Goal: Book appointment/travel/reservation

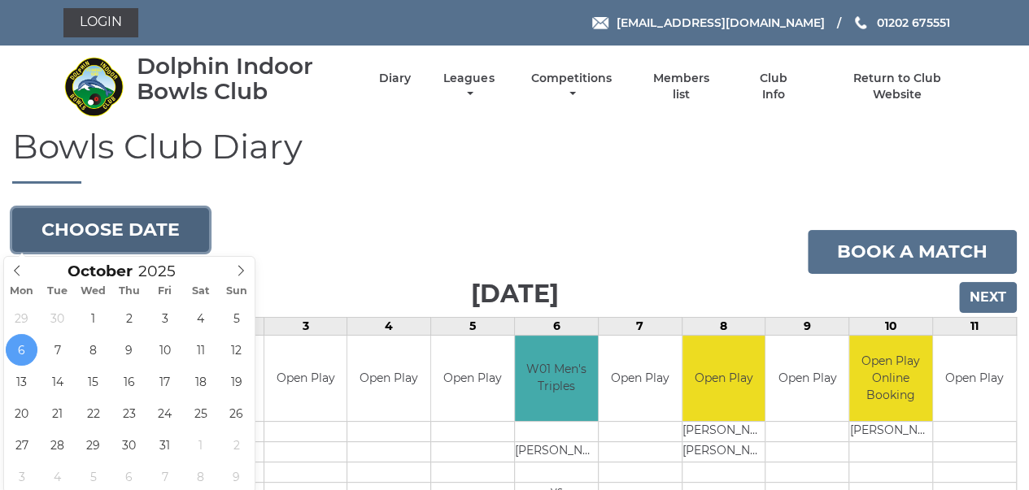
click at [111, 225] on button "Choose date" at bounding box center [110, 230] width 197 height 44
type input "2025-10-13"
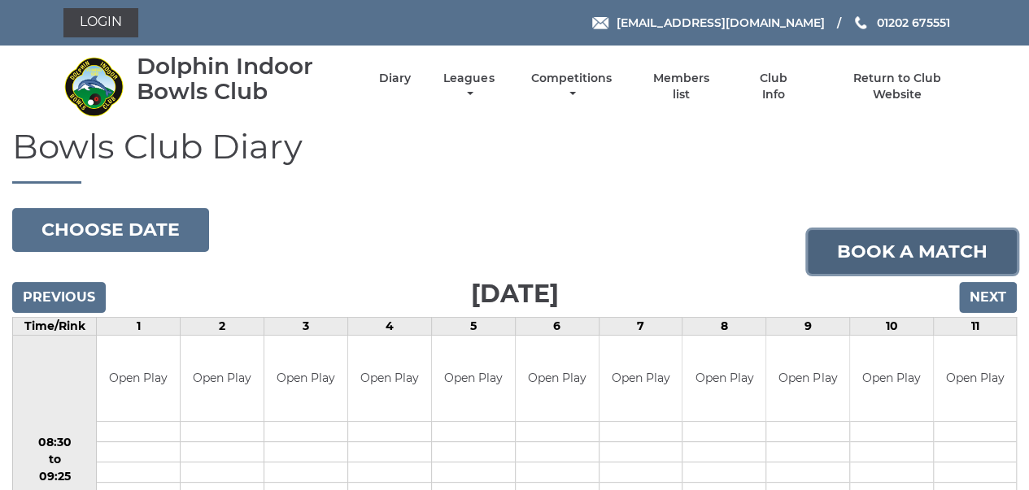
click at [903, 246] on link "Book a match" at bounding box center [912, 252] width 209 height 44
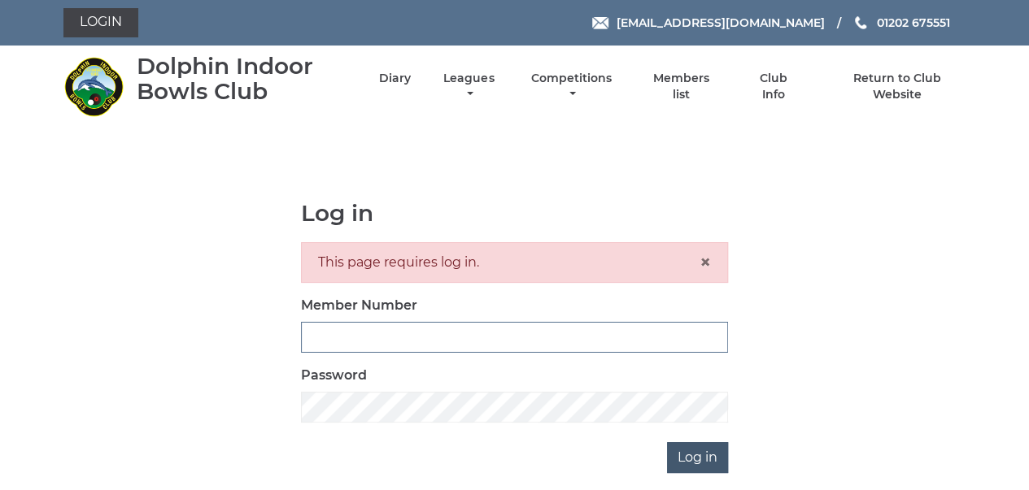
type input "3280"
click at [696, 464] on input "Log in" at bounding box center [697, 457] width 61 height 31
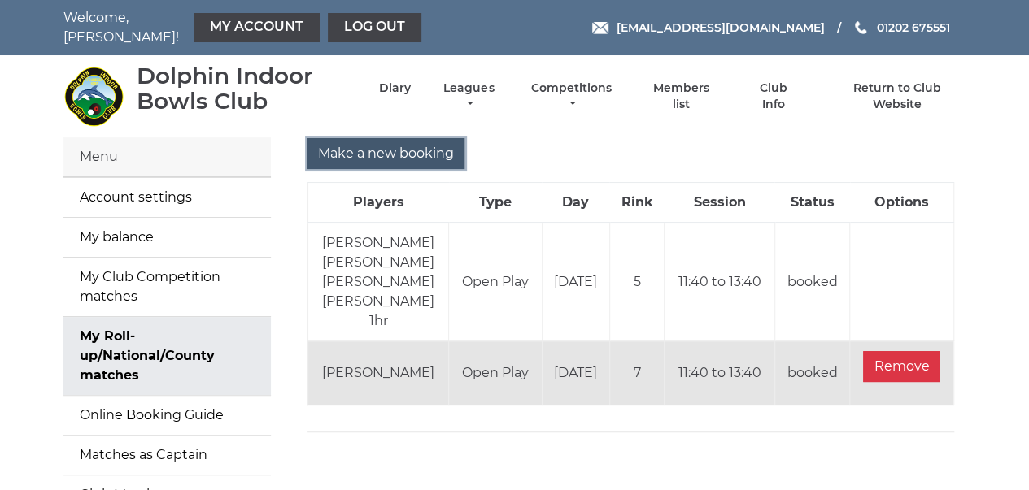
click at [386, 143] on input "Make a new booking" at bounding box center [385, 153] width 157 height 31
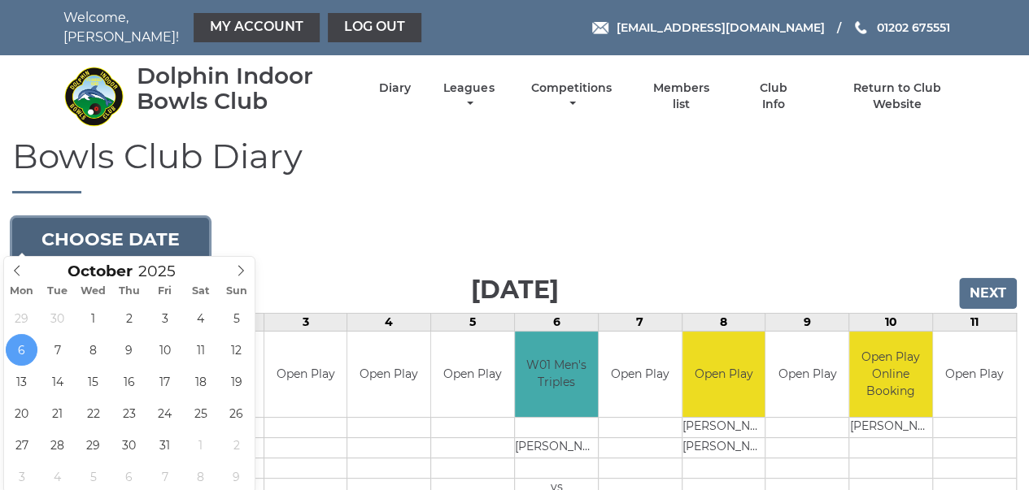
click at [156, 235] on button "Choose date" at bounding box center [110, 240] width 197 height 44
type input "2025-10-13"
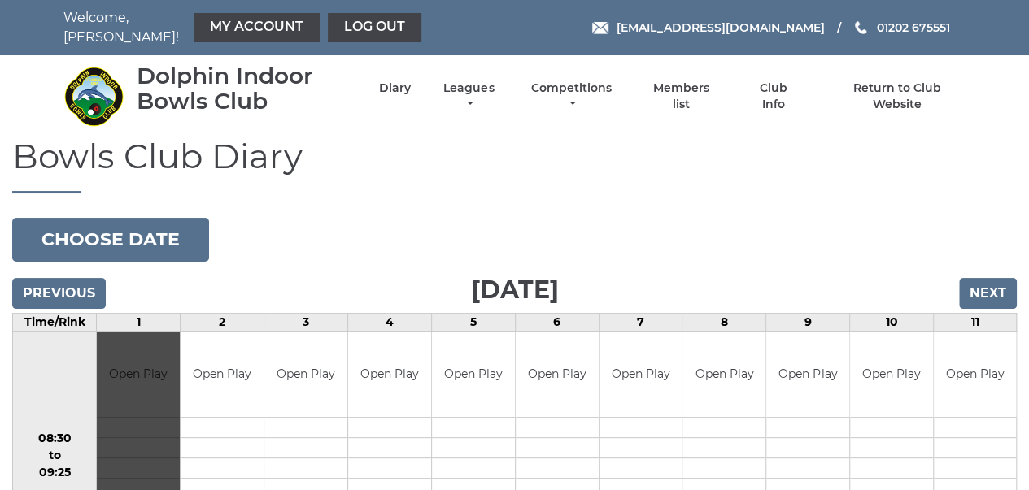
click at [134, 345] on div "Book slot" at bounding box center [138, 456] width 83 height 249
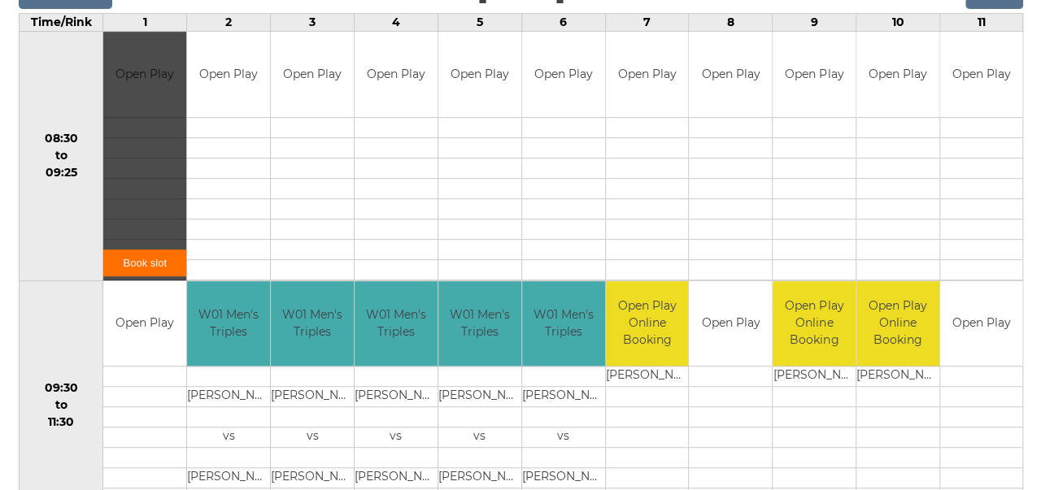
scroll to position [307, 0]
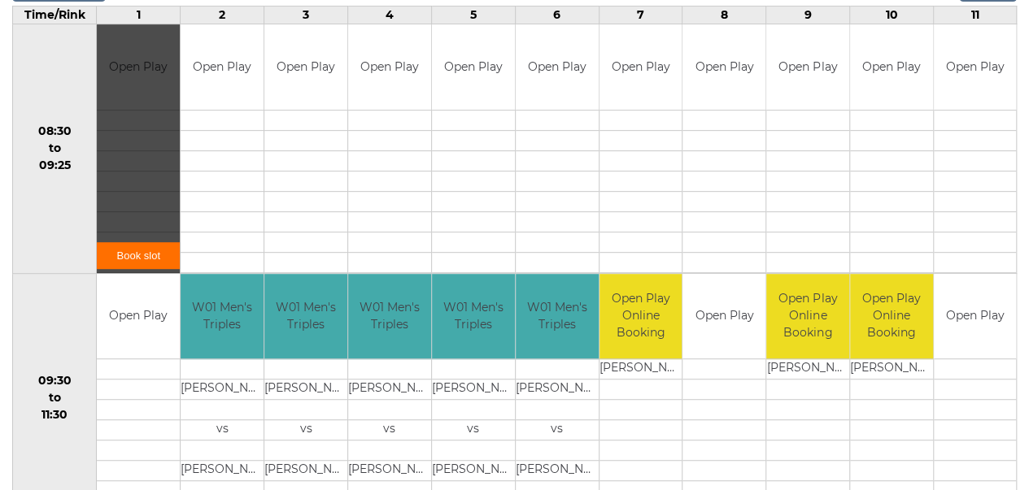
click at [133, 247] on link "Book slot" at bounding box center [138, 255] width 83 height 27
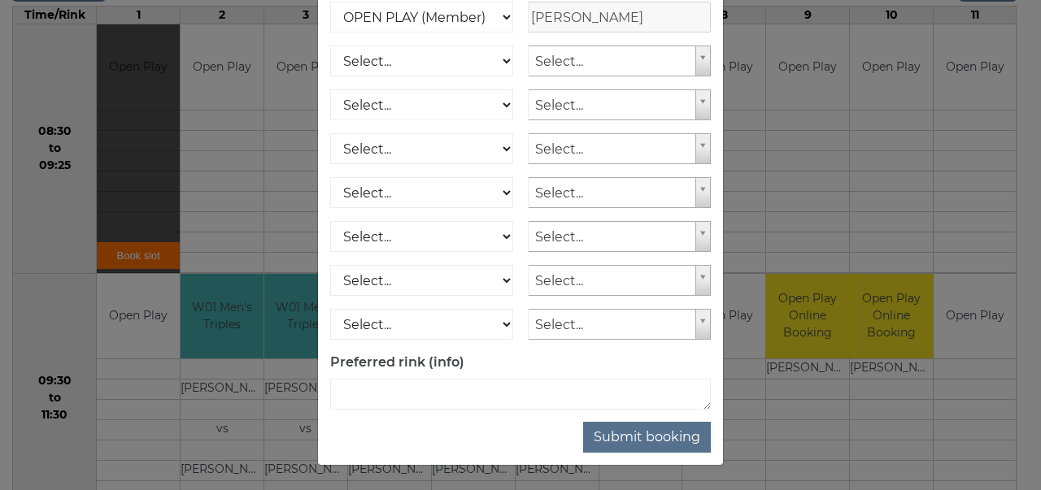
scroll to position [263, 0]
click at [632, 440] on button "Submit booking" at bounding box center [647, 437] width 128 height 31
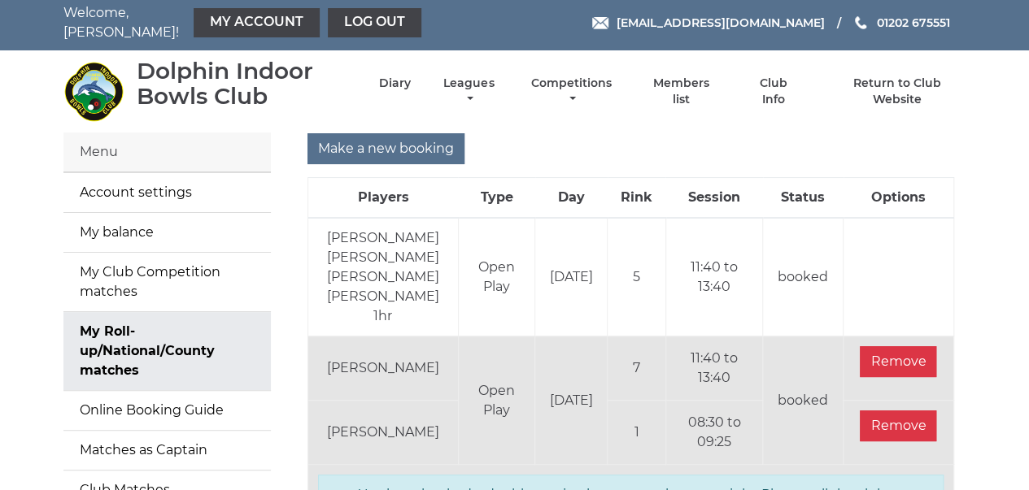
scroll to position [2, 0]
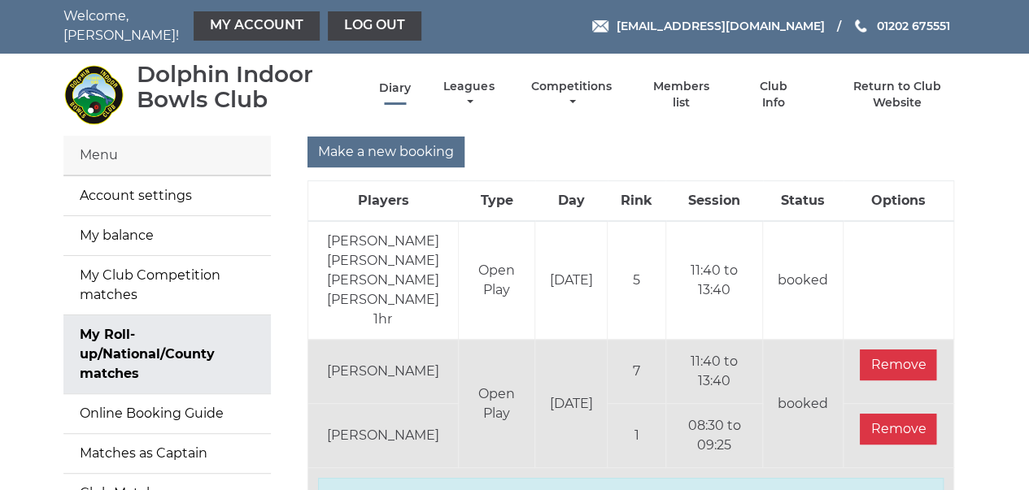
click at [401, 81] on link "Diary" at bounding box center [395, 88] width 32 height 15
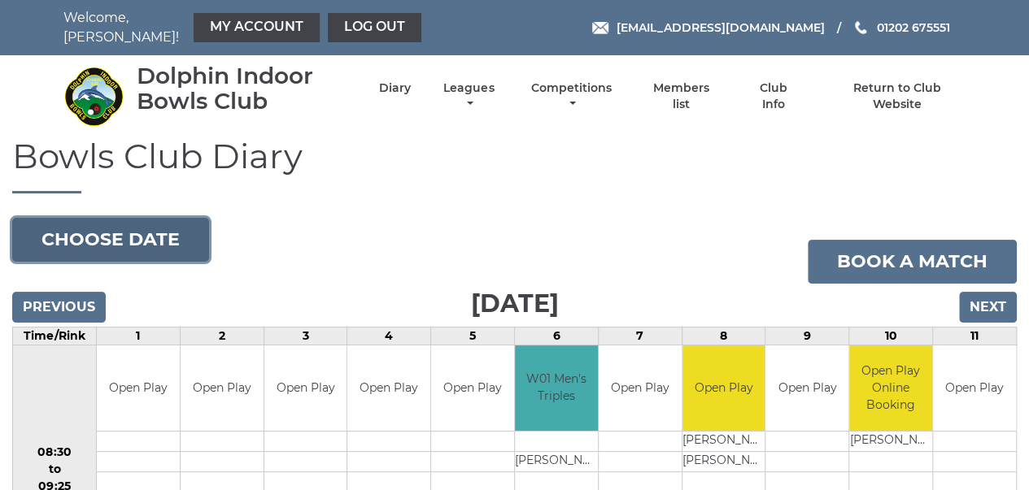
click at [173, 218] on button "Choose date" at bounding box center [110, 240] width 197 height 44
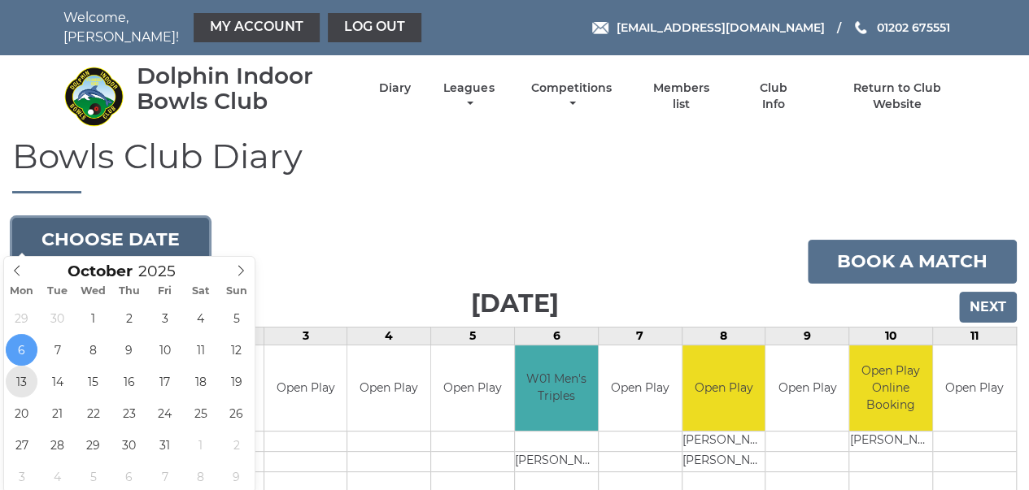
type input "[DATE]"
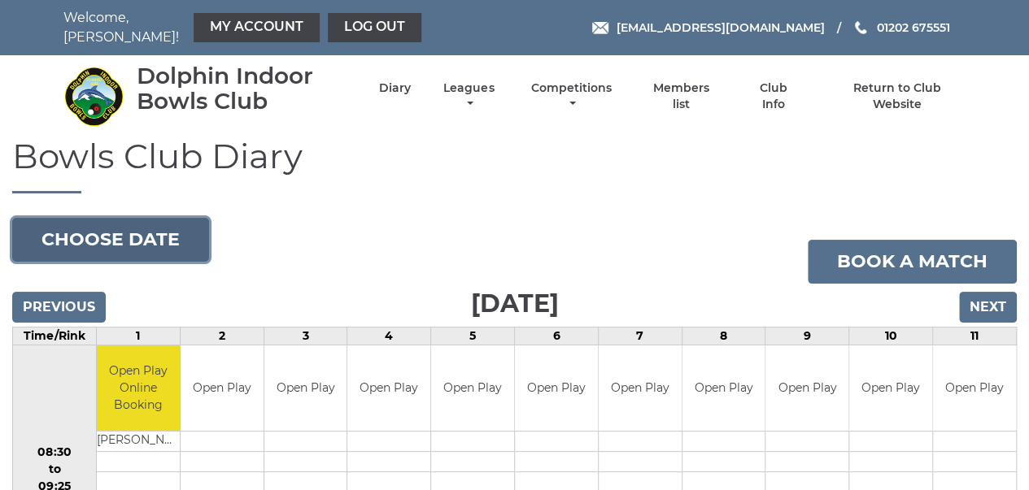
click at [166, 240] on button "Choose date" at bounding box center [110, 240] width 197 height 44
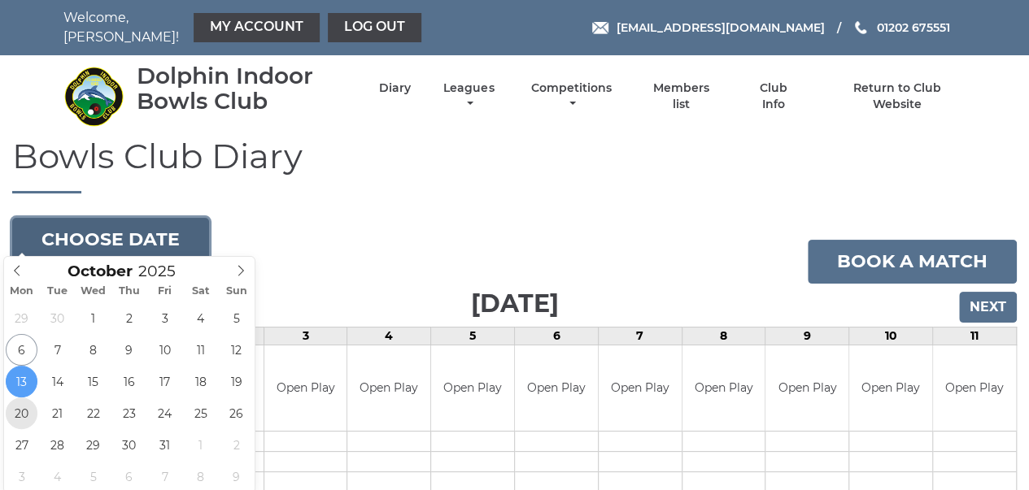
type input "[DATE]"
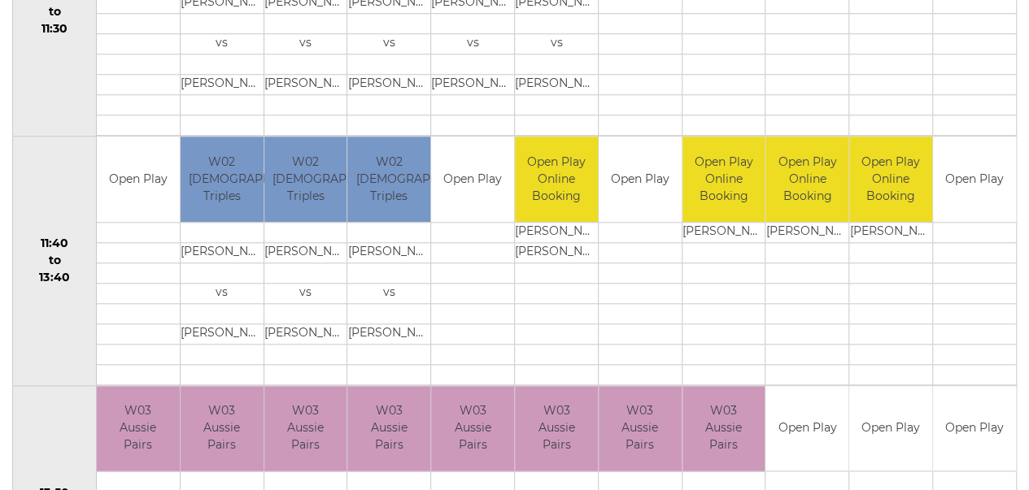
scroll to position [662, 0]
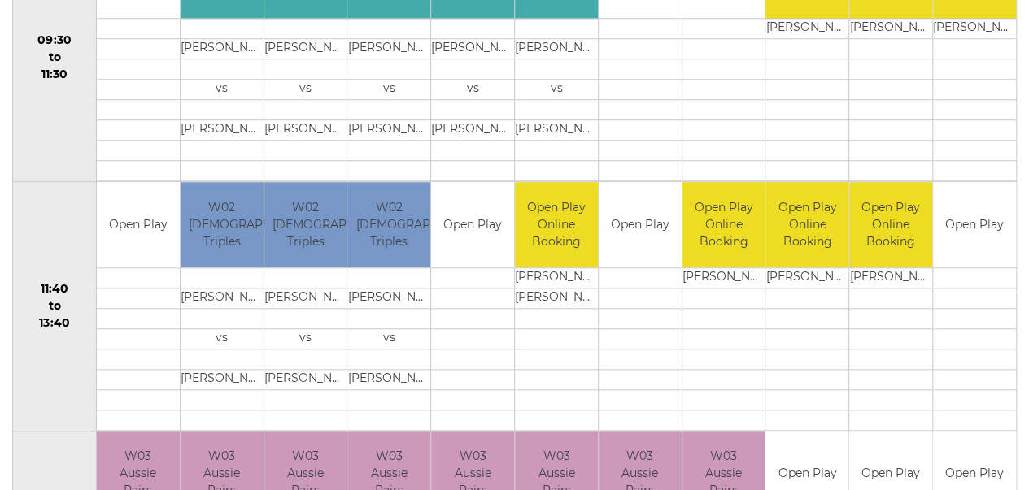
click at [634, 222] on td "Open Play" at bounding box center [640, 224] width 83 height 85
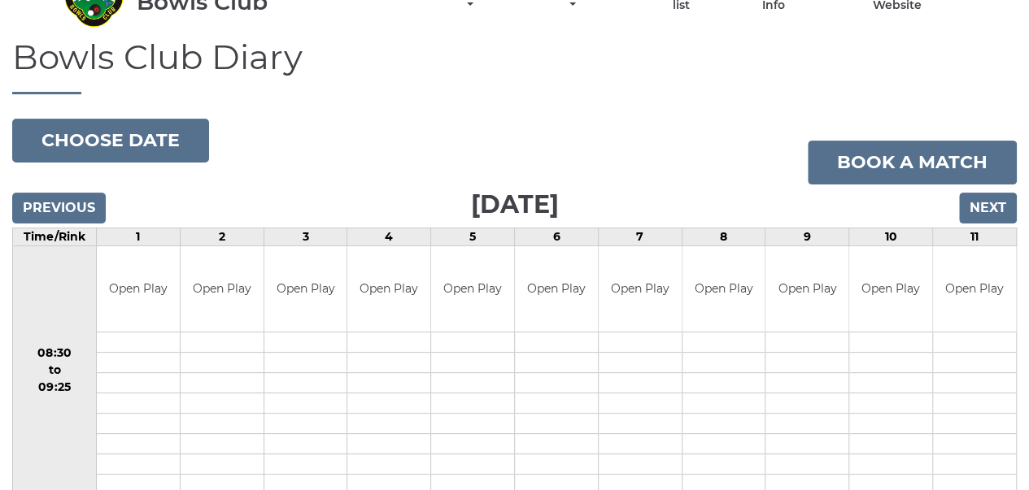
scroll to position [94, 0]
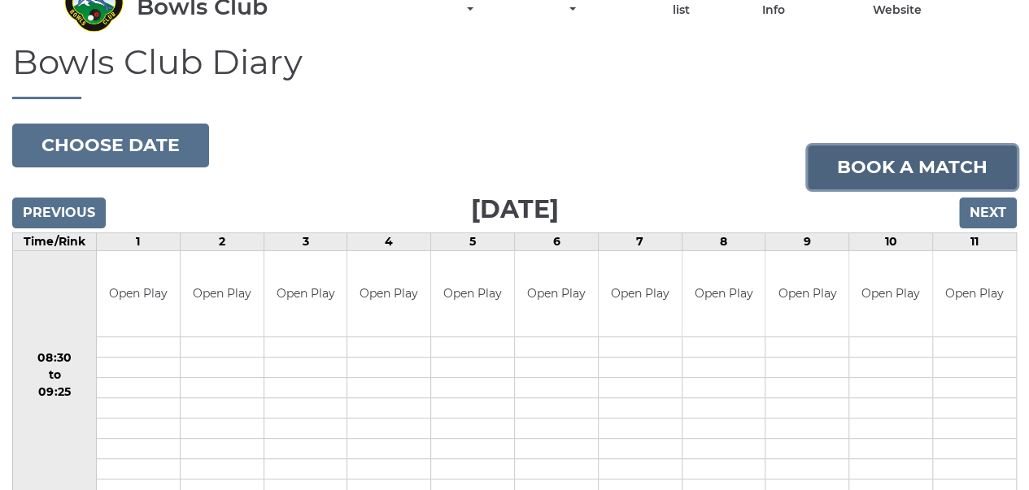
click at [928, 146] on link "Book a match" at bounding box center [912, 168] width 209 height 44
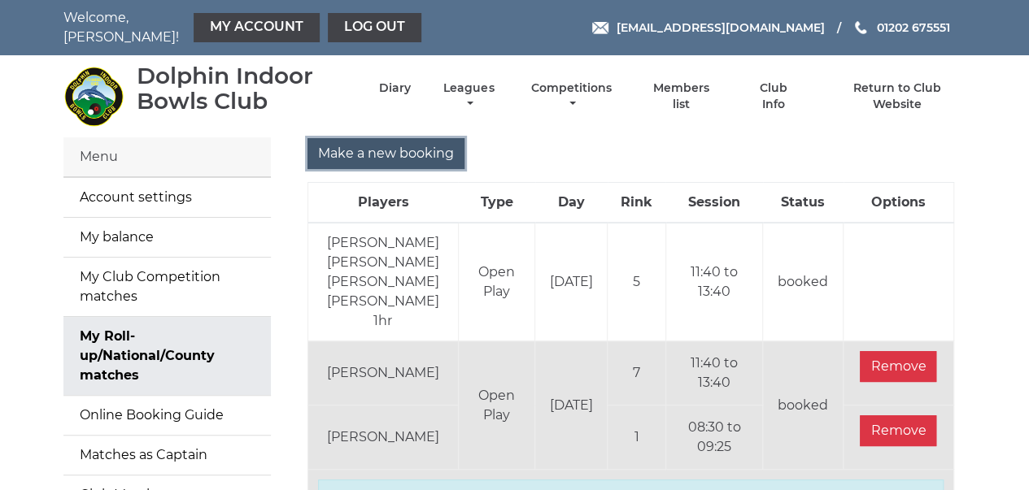
click at [372, 146] on input "Make a new booking" at bounding box center [385, 153] width 157 height 31
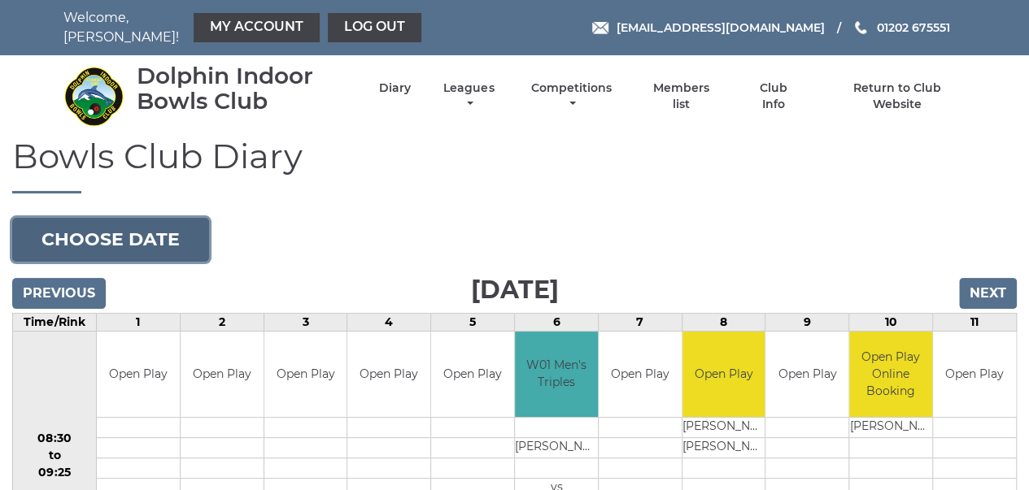
click at [157, 226] on button "Choose date" at bounding box center [110, 240] width 197 height 44
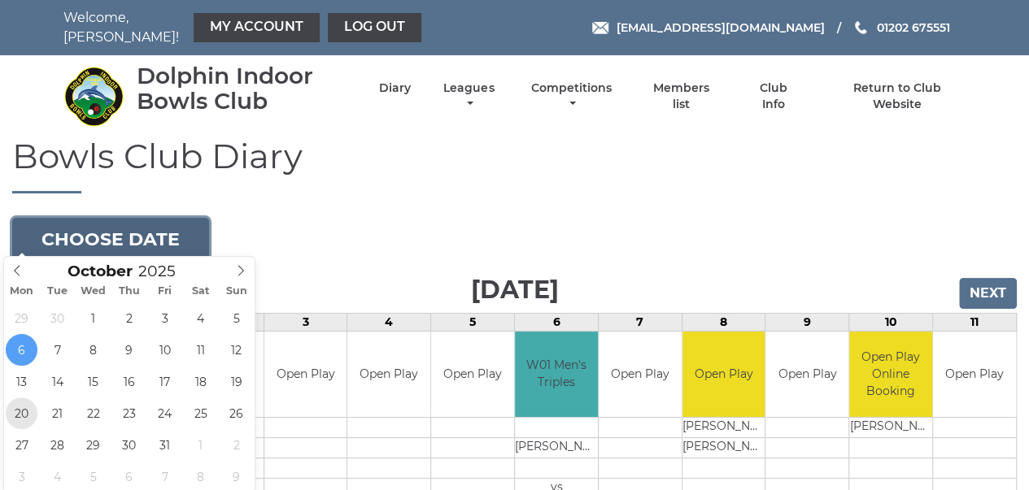
type input "2025-10-20"
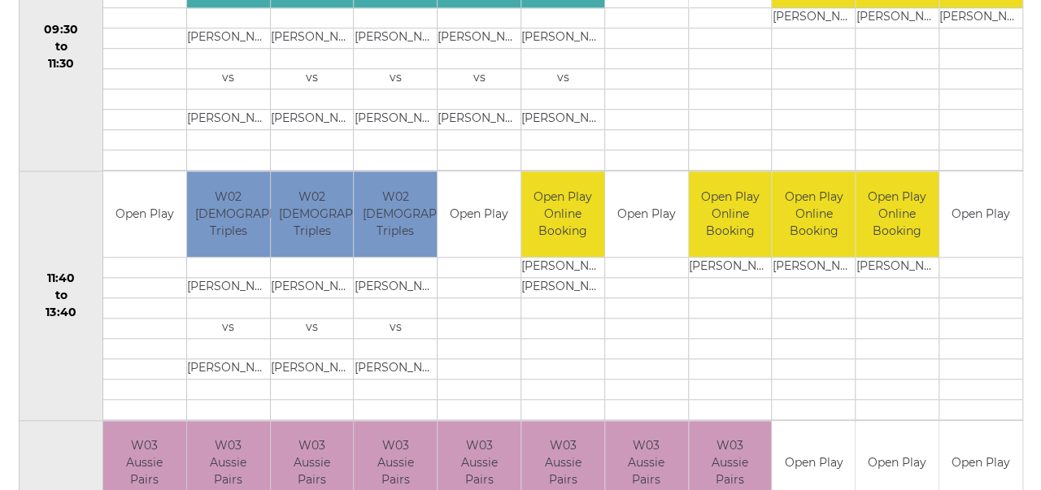
scroll to position [696, 0]
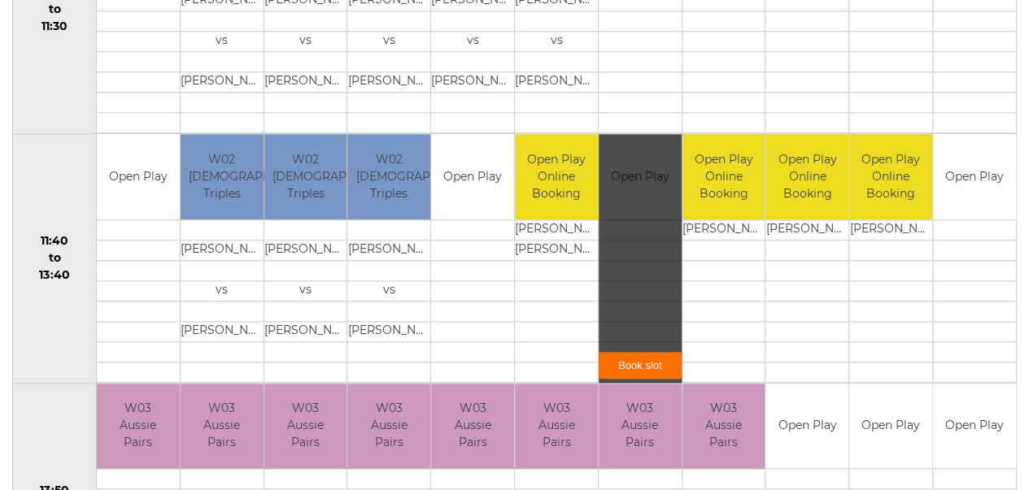
click at [631, 358] on link "Book slot" at bounding box center [640, 365] width 83 height 27
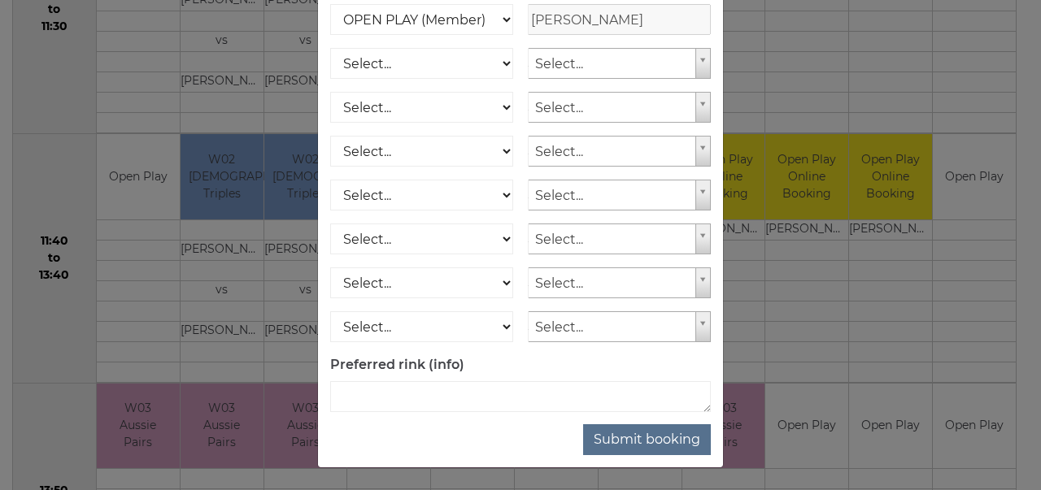
scroll to position [263, 0]
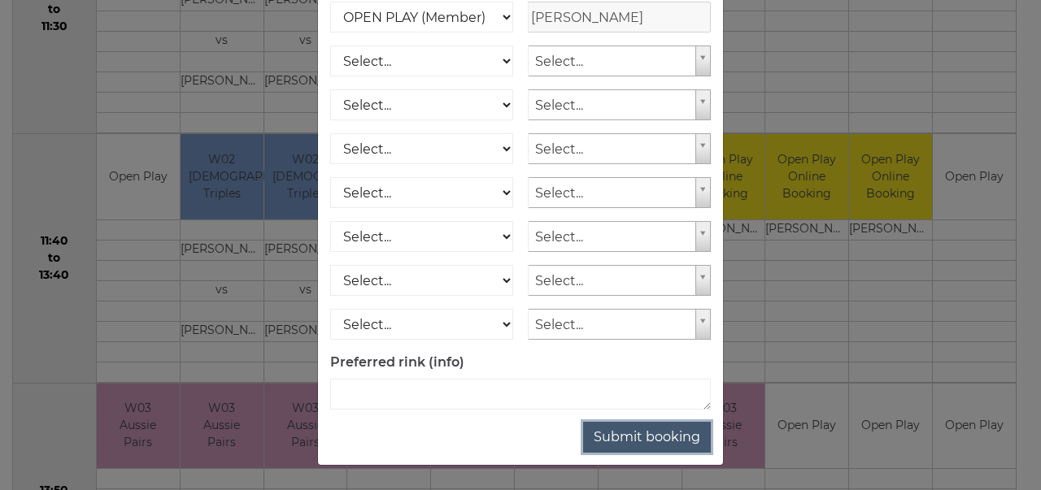
click at [661, 439] on button "Submit booking" at bounding box center [647, 437] width 128 height 31
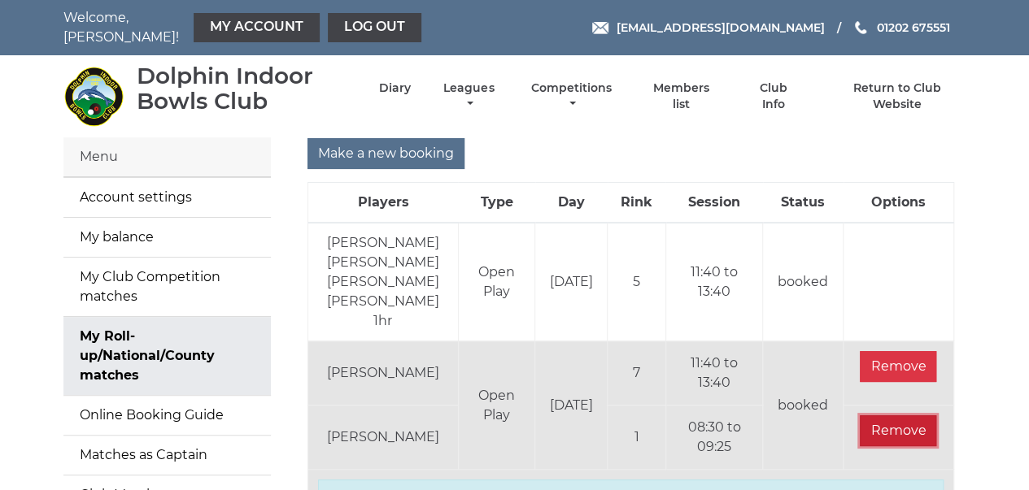
click at [891, 442] on input "Remove" at bounding box center [898, 431] width 76 height 31
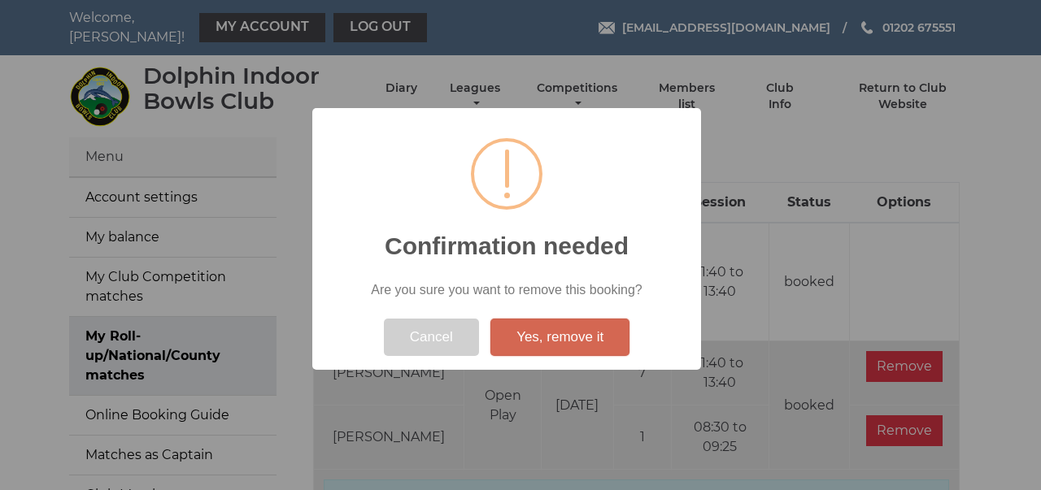
click at [567, 346] on button "Yes, remove it" at bounding box center [559, 337] width 139 height 37
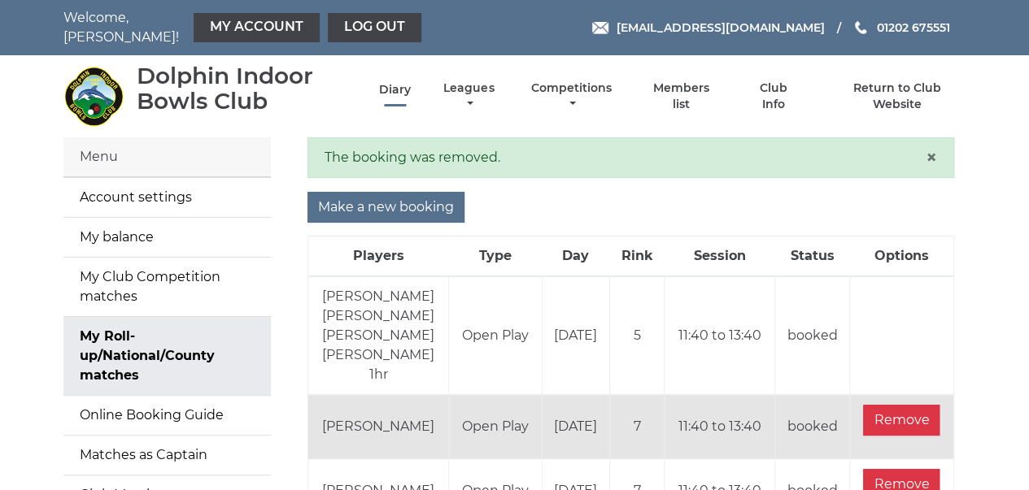
click at [399, 82] on link "Diary" at bounding box center [395, 89] width 32 height 15
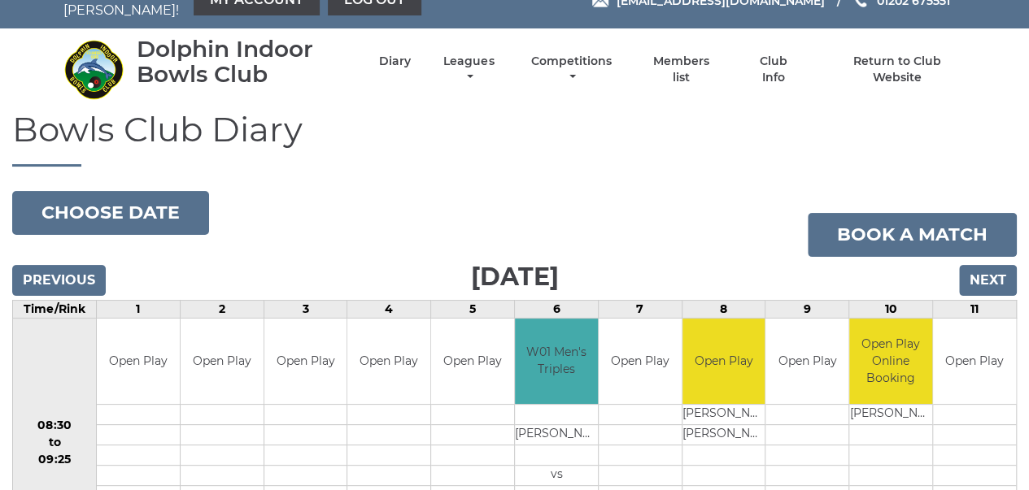
scroll to position [20, 0]
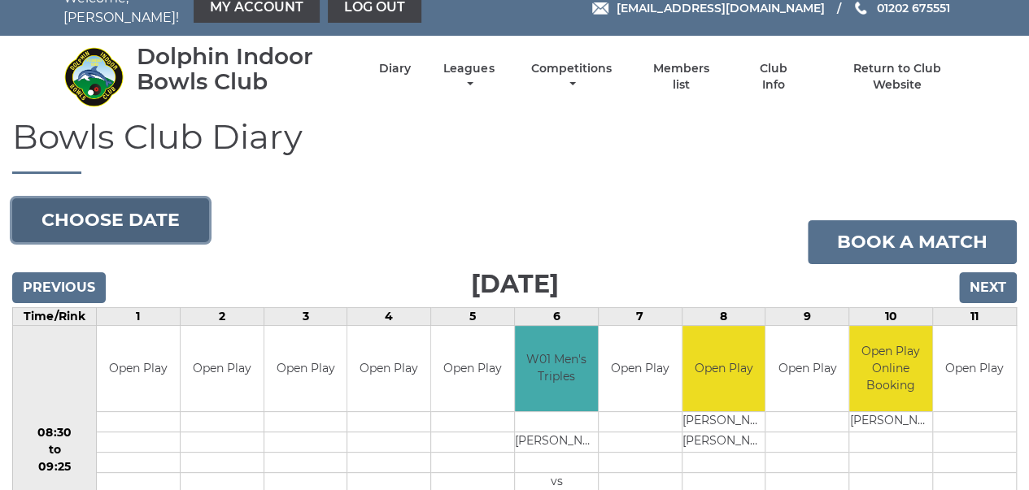
click at [133, 200] on button "Choose date" at bounding box center [110, 220] width 197 height 44
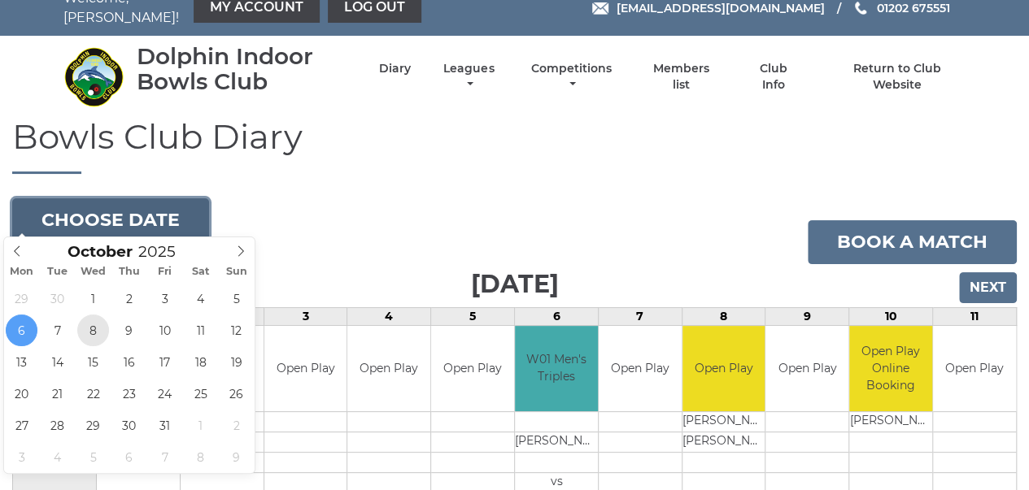
type input "[DATE]"
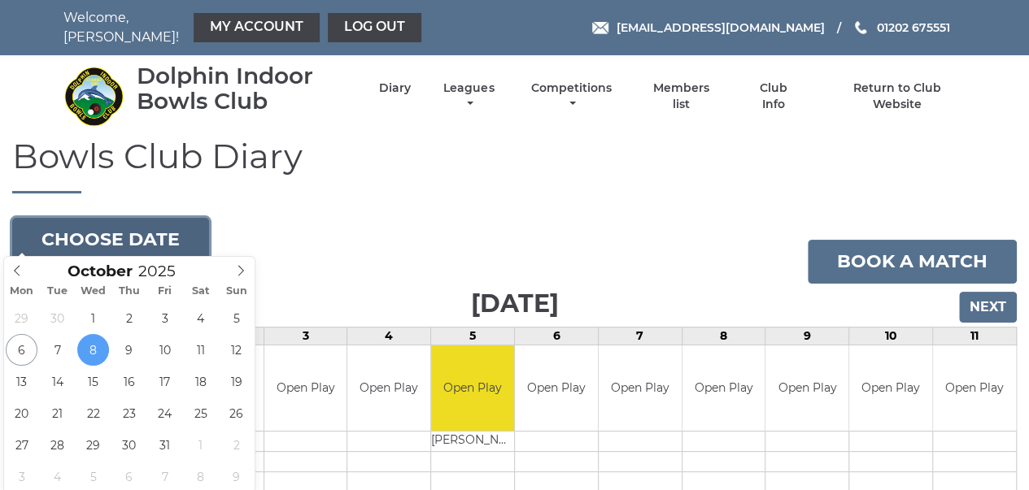
click at [133, 236] on button "Choose date" at bounding box center [110, 240] width 197 height 44
type input "[DATE]"
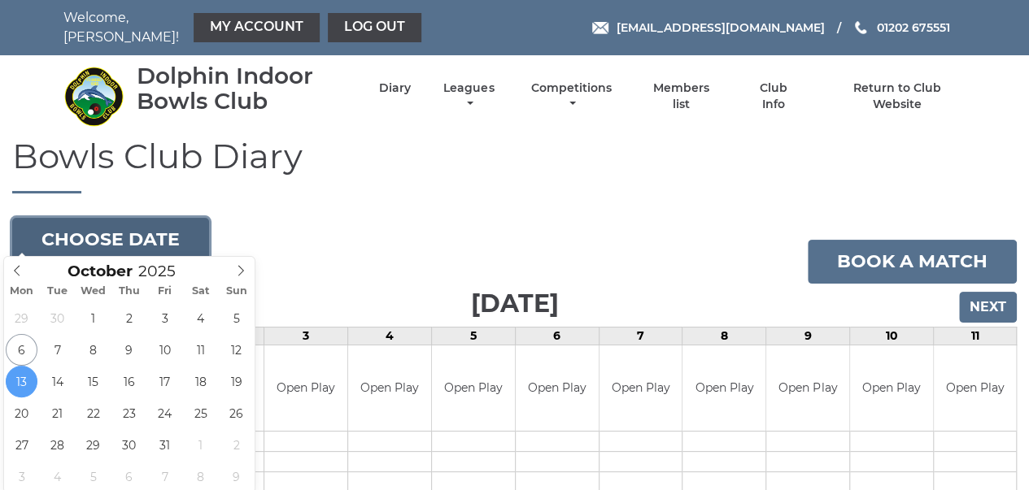
click at [110, 219] on button "Choose date" at bounding box center [110, 240] width 197 height 44
type input "2025-10-15"
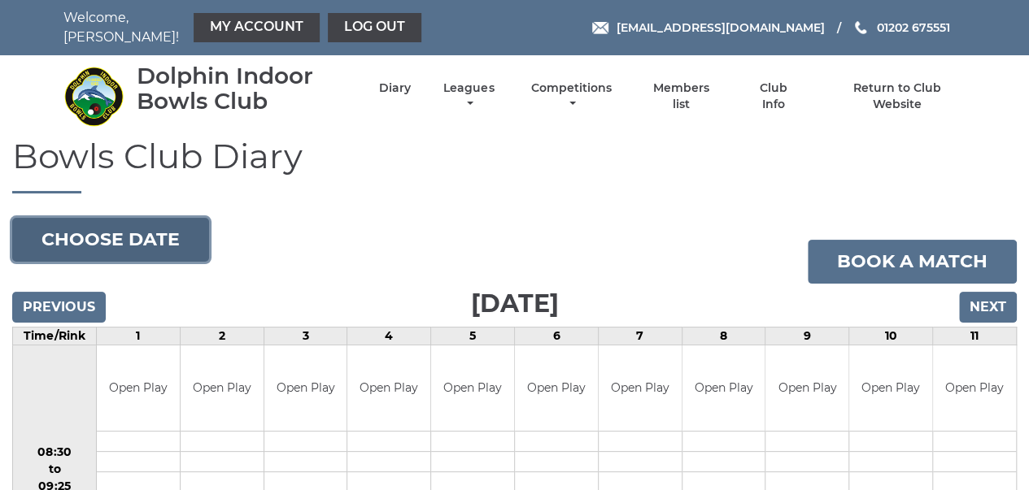
click at [100, 235] on button "Choose date" at bounding box center [110, 240] width 197 height 44
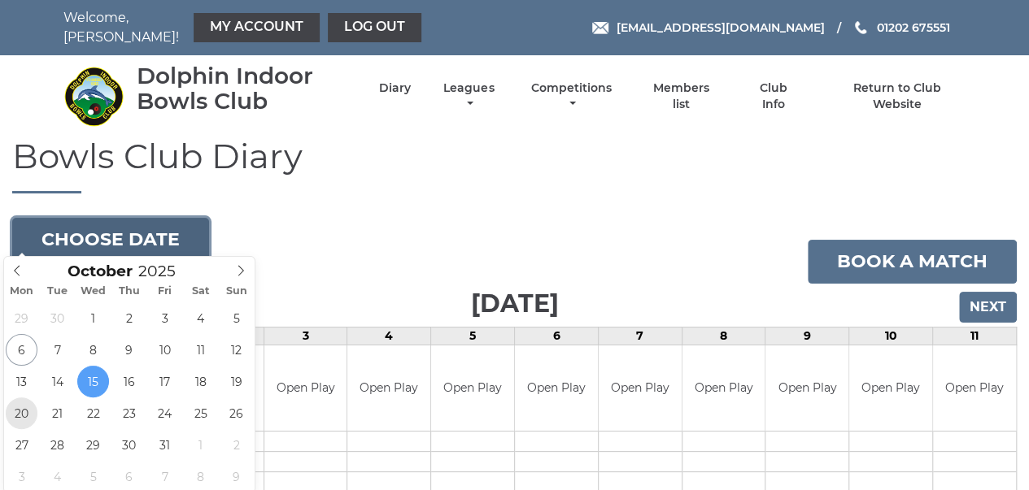
type input "2025-10-20"
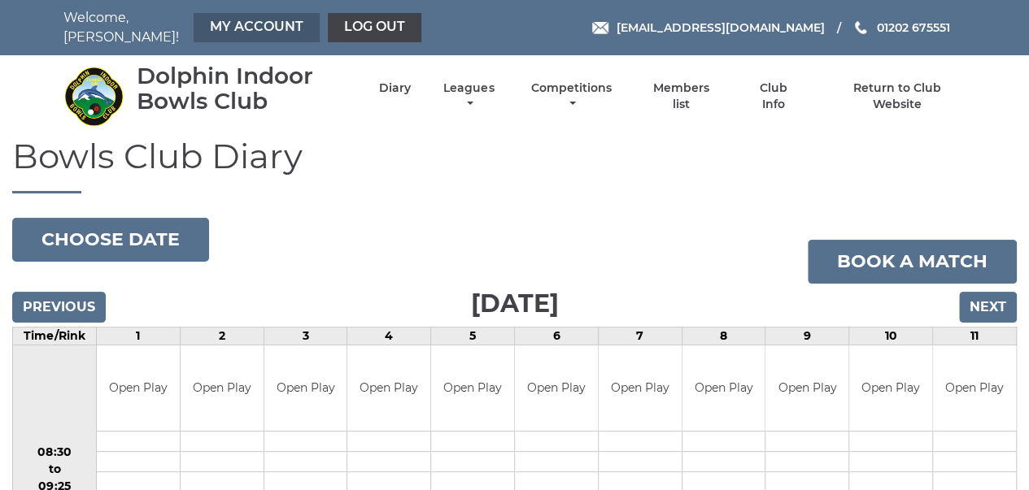
click at [242, 14] on link "My Account" at bounding box center [257, 27] width 126 height 29
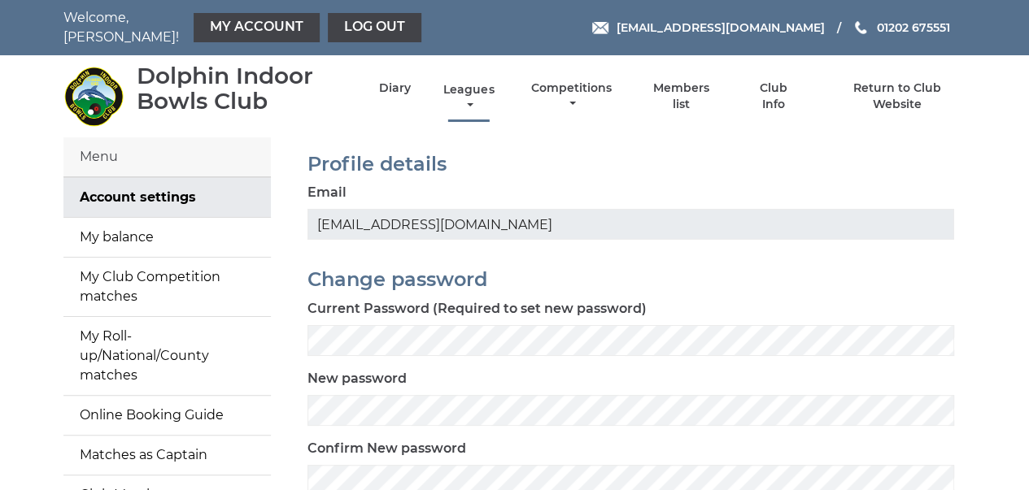
click at [465, 82] on link "Leagues" at bounding box center [468, 98] width 59 height 32
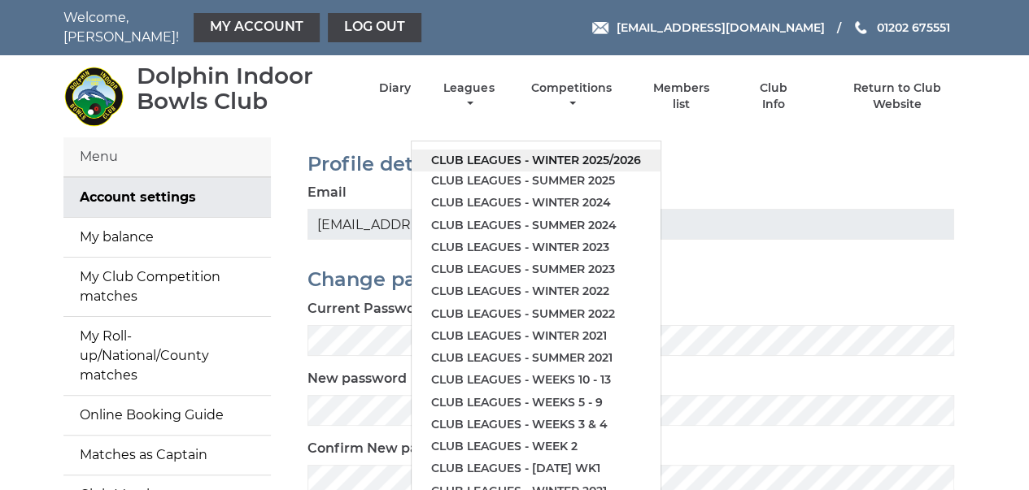
click at [482, 150] on link "Club leagues - Winter 2025/2026" at bounding box center [536, 161] width 249 height 22
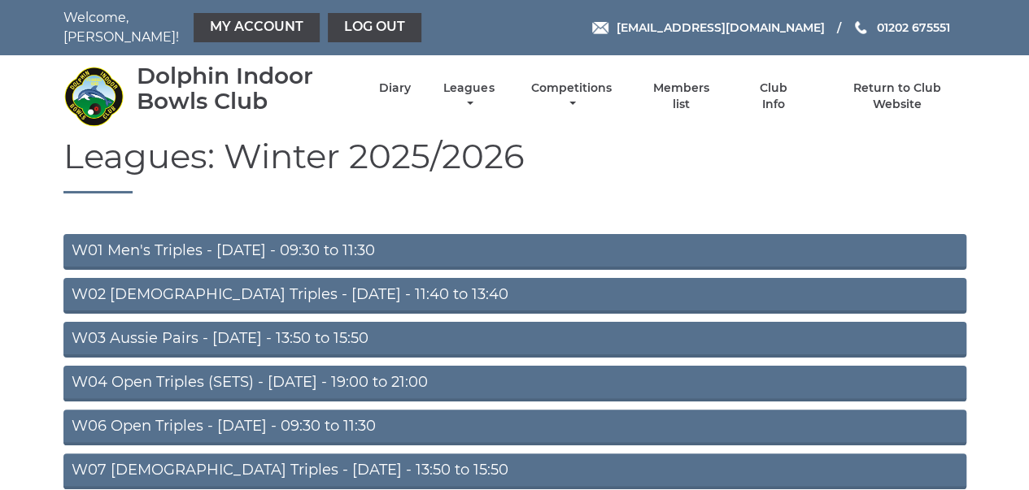
click at [144, 331] on link "W03 Aussie Pairs - Monday - 13:50 to 15:50" at bounding box center [514, 340] width 903 height 36
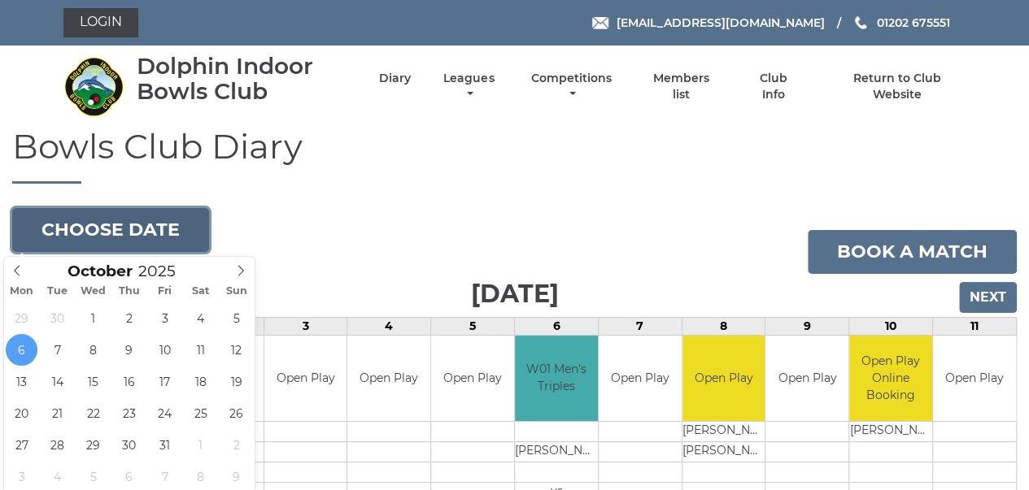
click at [177, 219] on button "Choose date" at bounding box center [110, 230] width 197 height 44
type input "[DATE]"
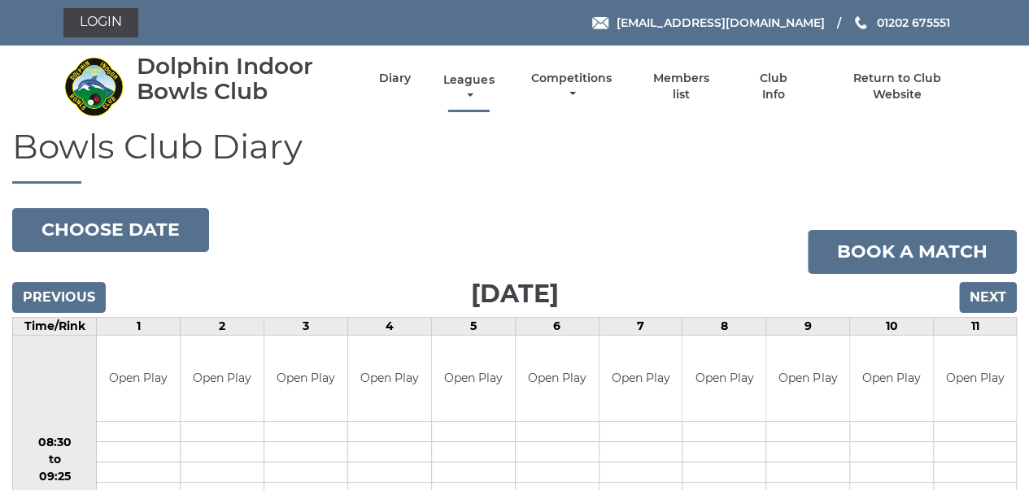
click at [480, 76] on link "Leagues" at bounding box center [468, 88] width 59 height 32
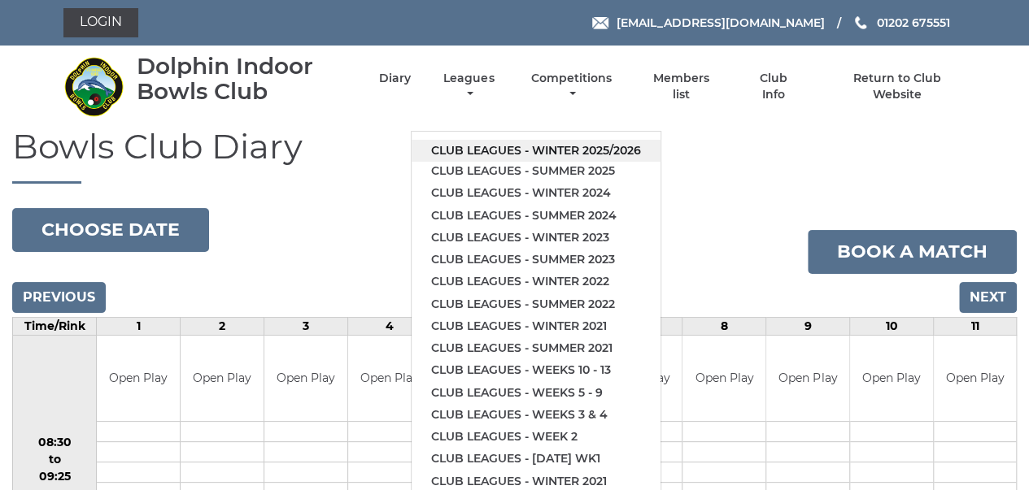
click at [488, 146] on link "Club leagues - Winter 2025/2026" at bounding box center [536, 151] width 249 height 22
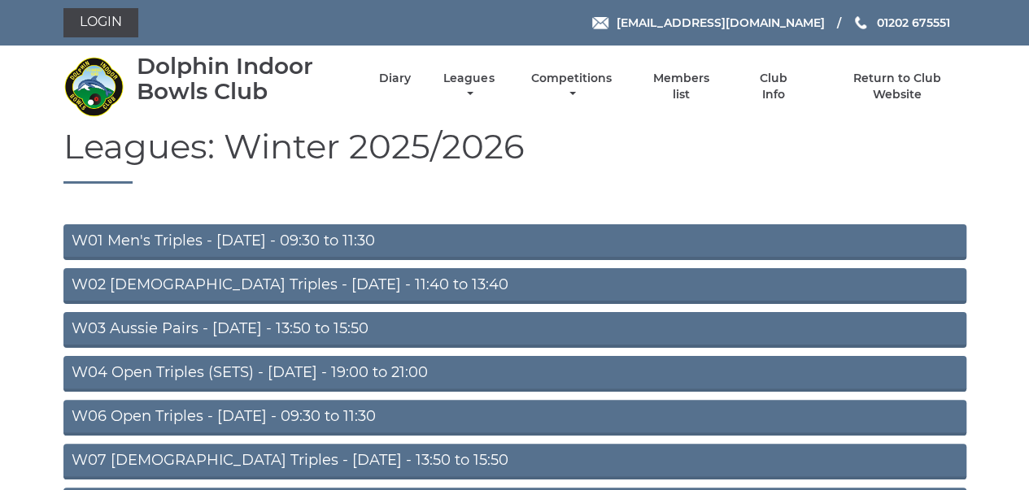
click at [216, 329] on link "W03 Aussie Pairs - [DATE] - 13:50 to 15:50" at bounding box center [514, 330] width 903 height 36
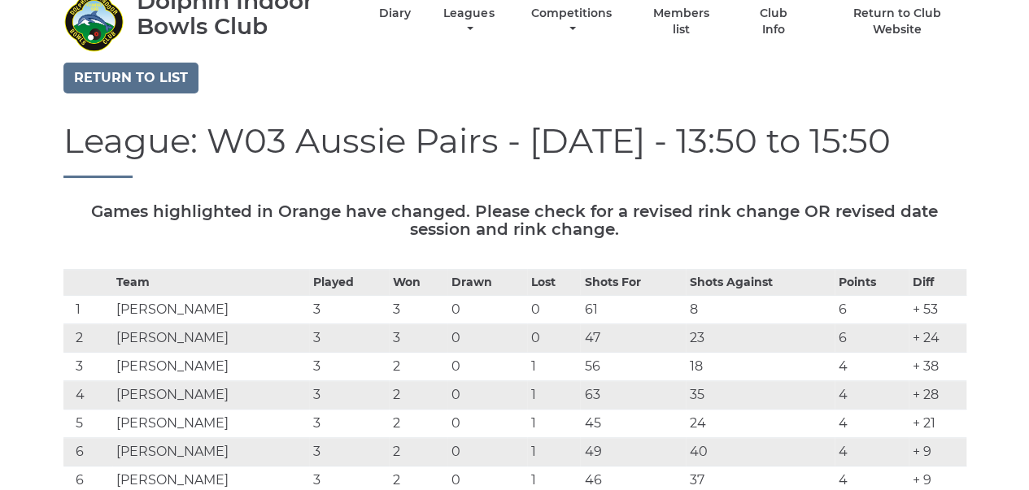
scroll to position [105, 0]
